Goal: Check status: Check status

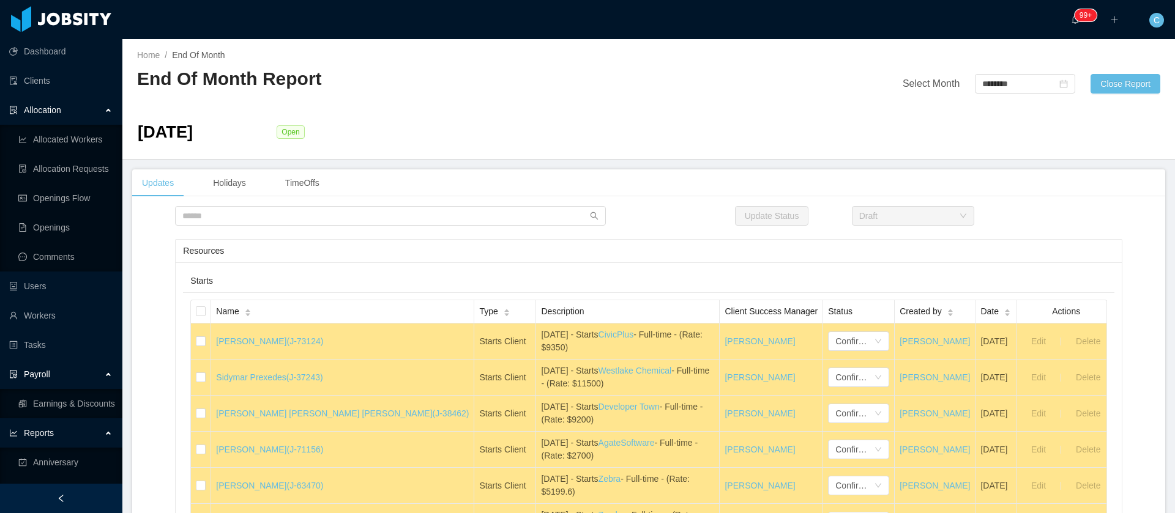
scroll to position [16265, 0]
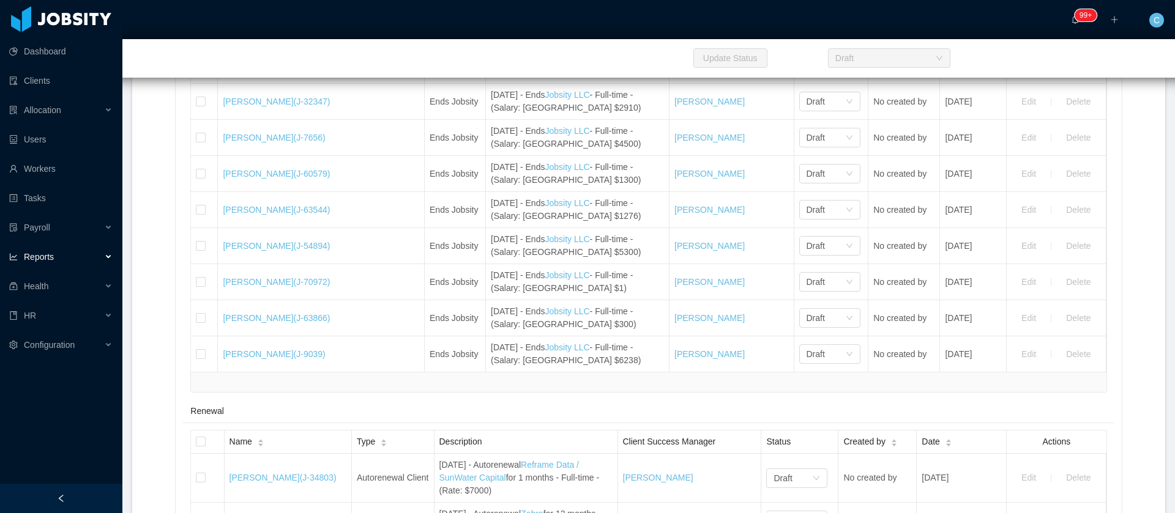
scroll to position [16380, 0]
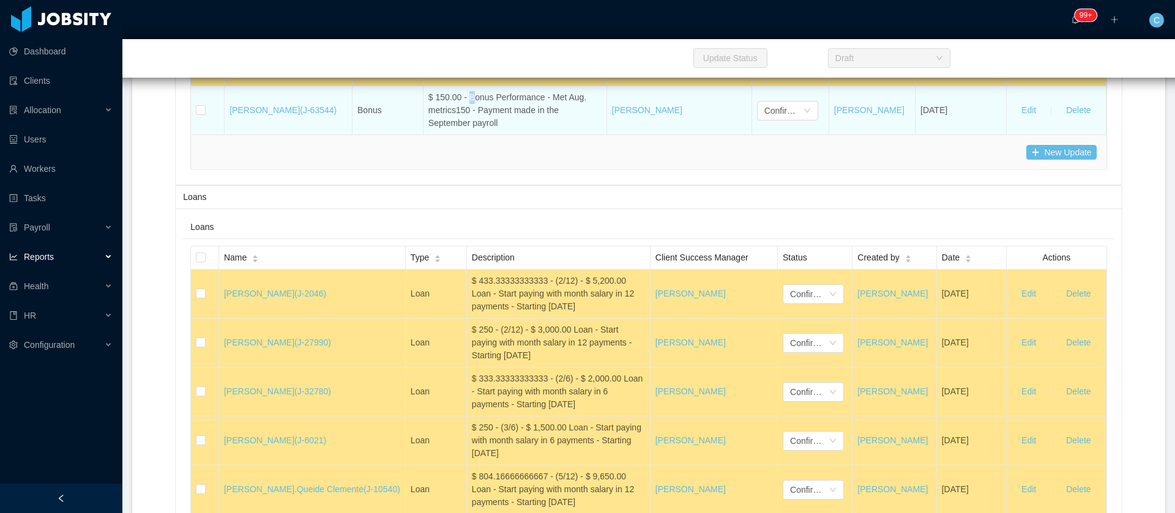
drag, startPoint x: 468, startPoint y: 241, endPoint x: 466, endPoint y: 248, distance: 7.7
click at [466, 130] on div "$ 150.00 - Bonus Performance - Met Aug. metrics150 - Payment made in the Septem…" at bounding box center [514, 110] width 173 height 39
click at [460, 130] on div "$ 150.00 - Bonus Performance - Met Aug. metrics150 - Payment made in the Septem…" at bounding box center [514, 110] width 173 height 39
drag, startPoint x: 464, startPoint y: 240, endPoint x: 587, endPoint y: 243, distance: 122.4
click at [587, 130] on div "$ 150.00 - Bonus Performance - Met Aug. metrics150 - Payment made in the Septem…" at bounding box center [514, 110] width 173 height 39
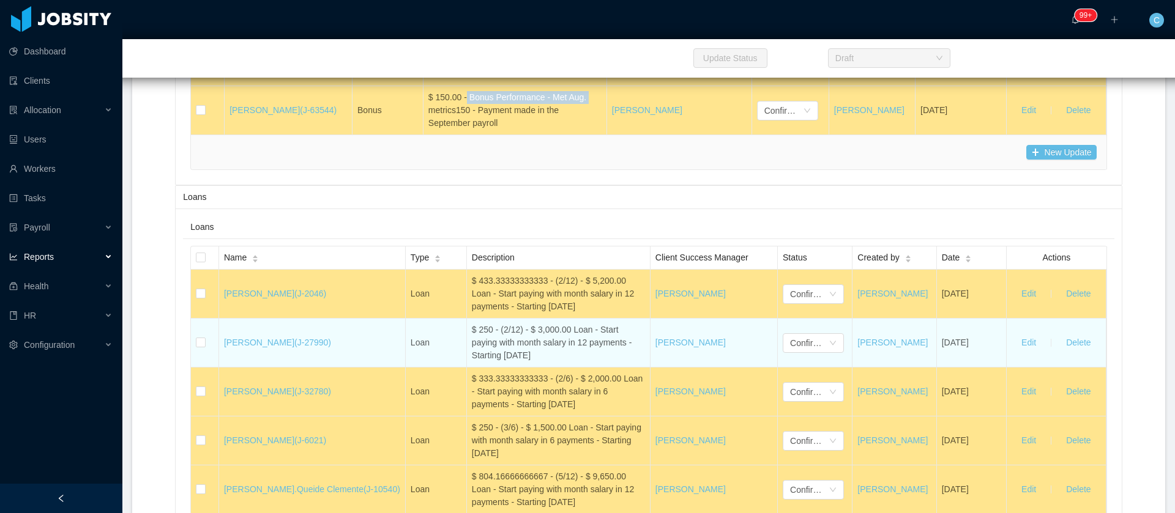
copy div "Bonus Performance - Met Aug."
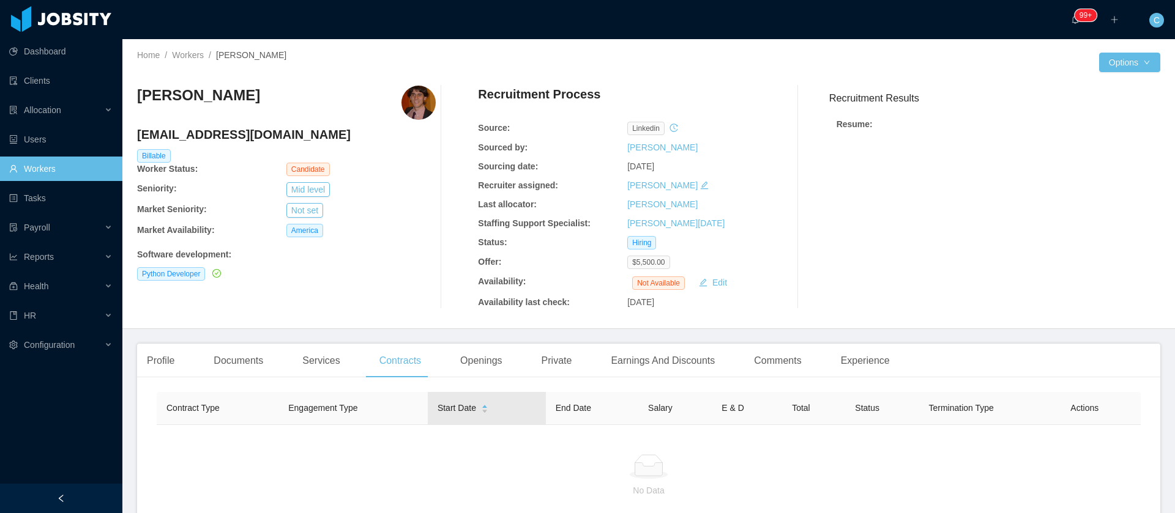
drag, startPoint x: 431, startPoint y: 414, endPoint x: 463, endPoint y: 412, distance: 32.5
click at [463, 412] on div "Start Date" at bounding box center [462, 408] width 51 height 13
